Goal: Find specific page/section: Find specific page/section

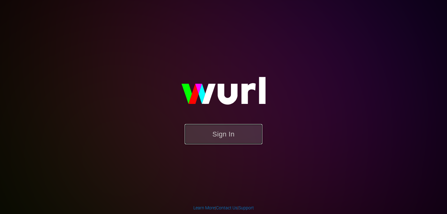
click at [231, 136] on button "Sign In" at bounding box center [224, 134] width 78 height 20
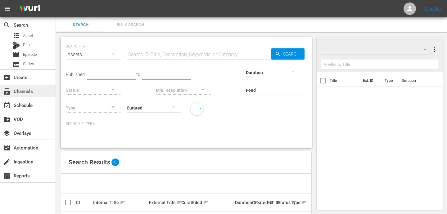
click at [20, 92] on div "subscriptions Channels" at bounding box center [17, 91] width 35 height 6
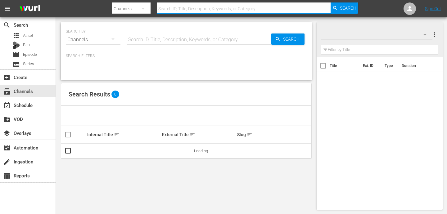
click at [200, 10] on input "text" at bounding box center [244, 8] width 174 height 15
type input "ax men"
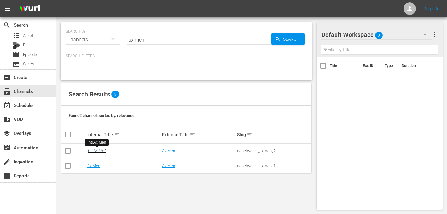
click at [102, 150] on link "Intl Ax Men" at bounding box center [96, 151] width 19 height 5
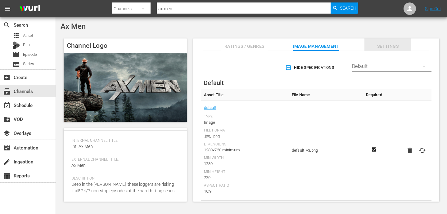
click at [394, 45] on span "Settings" at bounding box center [388, 47] width 47 height 8
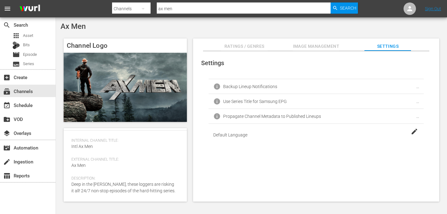
click at [244, 45] on span "Ratings / Genres" at bounding box center [244, 47] width 47 height 8
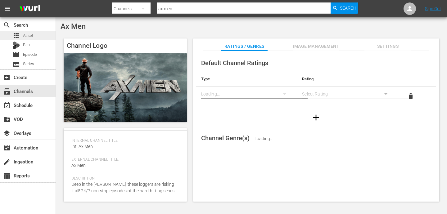
click at [27, 35] on span "Asset" at bounding box center [28, 36] width 10 height 6
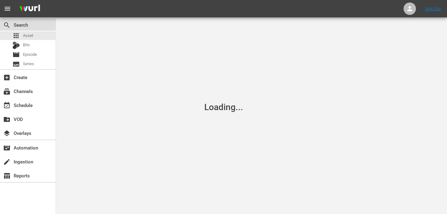
click at [23, 24] on div "search Search" at bounding box center [17, 24] width 35 height 6
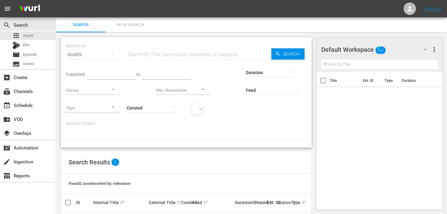
click at [177, 56] on input "text" at bounding box center [199, 54] width 145 height 15
click at [112, 54] on icon "button" at bounding box center [113, 54] width 3 height 2
click at [112, 54] on div "Channels Series Episodes Bits Assets" at bounding box center [223, 107] width 447 height 214
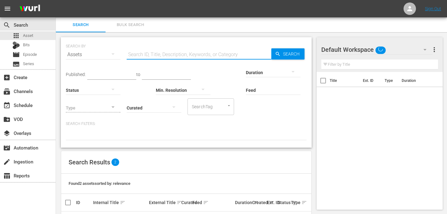
click at [141, 54] on input "text" at bounding box center [199, 54] width 145 height 15
type input "ax men"
click at [285, 57] on div "Duration" at bounding box center [273, 68] width 55 height 22
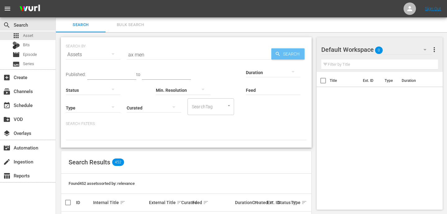
click at [285, 54] on span "Search" at bounding box center [293, 53] width 24 height 11
click at [114, 55] on icon "button" at bounding box center [112, 53] width 7 height 7
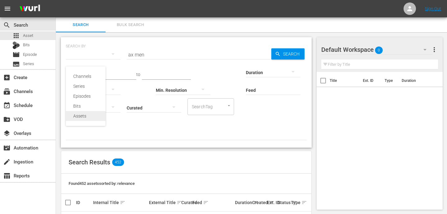
click at [82, 118] on div "Assets" at bounding box center [85, 116] width 25 height 10
click at [294, 57] on div "Duration" at bounding box center [273, 68] width 55 height 22
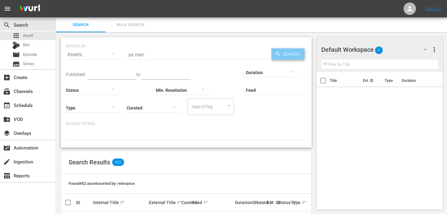
click at [292, 57] on span "Search" at bounding box center [293, 53] width 24 height 11
click at [109, 108] on button "button" at bounding box center [113, 107] width 15 height 15
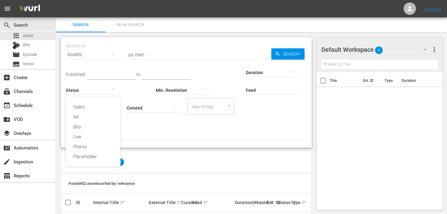
click at [169, 133] on div "Video Ad Bits Live Promo Placeholder" at bounding box center [223, 107] width 447 height 214
click at [157, 138] on div at bounding box center [186, 135] width 241 height 11
click at [103, 138] on div at bounding box center [186, 135] width 241 height 11
click at [100, 130] on div at bounding box center [186, 135] width 241 height 11
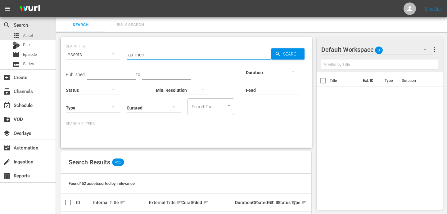
click at [146, 54] on input "ax men" at bounding box center [199, 54] width 145 height 15
click at [19, 93] on div "subscriptions Channels" at bounding box center [17, 91] width 35 height 6
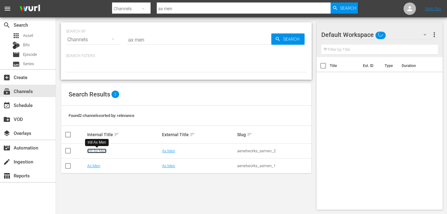
click at [97, 150] on link "Intl Ax Men" at bounding box center [96, 151] width 19 height 5
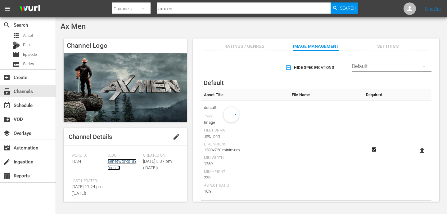
click at [116, 162] on link "aenetworks_axmen_2" at bounding box center [121, 164] width 29 height 11
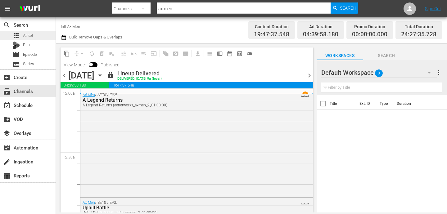
click at [23, 33] on span "Asset" at bounding box center [28, 36] width 10 height 6
